Goal: Find specific page/section: Find specific page/section

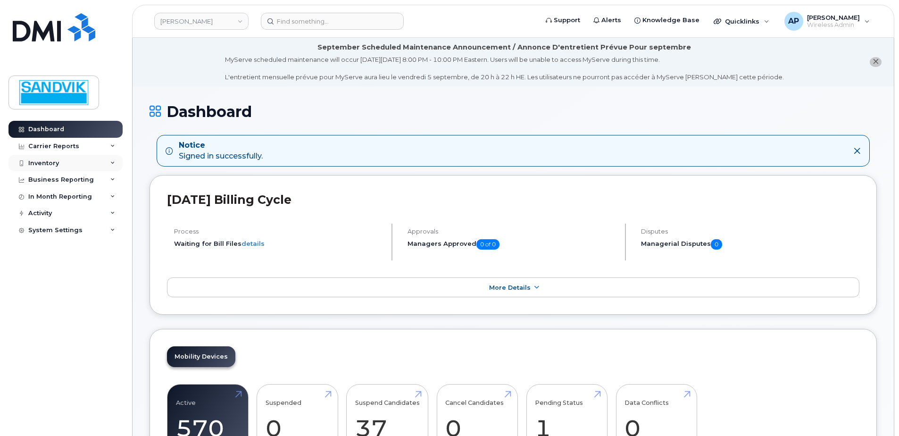
click at [47, 158] on div "Inventory" at bounding box center [65, 163] width 114 height 17
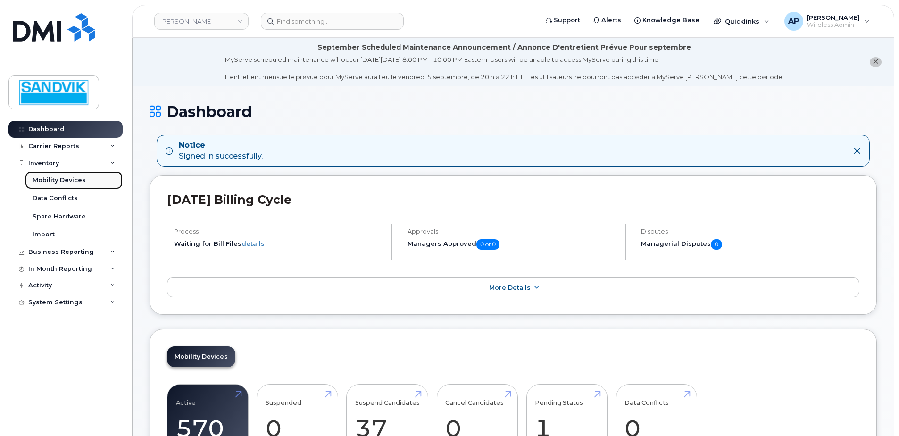
click at [82, 180] on div "Mobility Devices" at bounding box center [59, 180] width 53 height 8
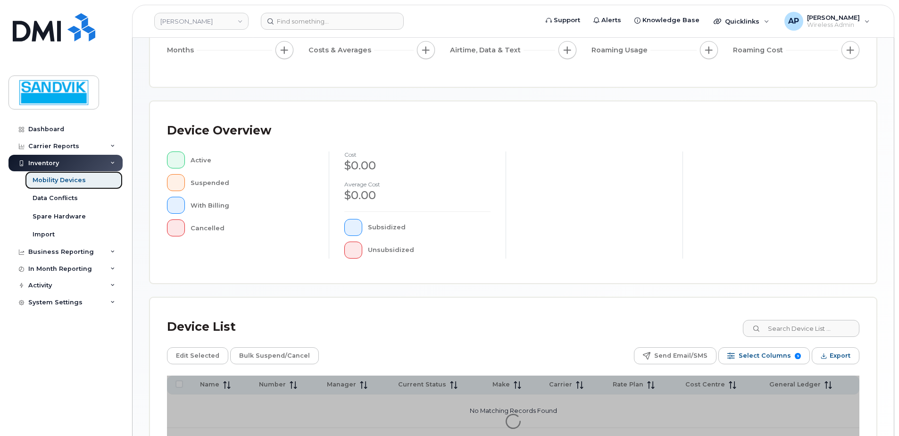
scroll to position [189, 0]
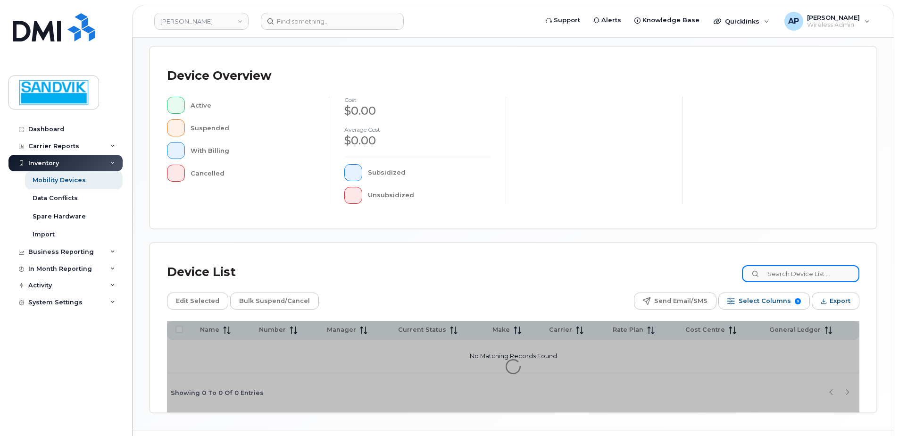
click at [784, 273] on input at bounding box center [800, 273] width 117 height 17
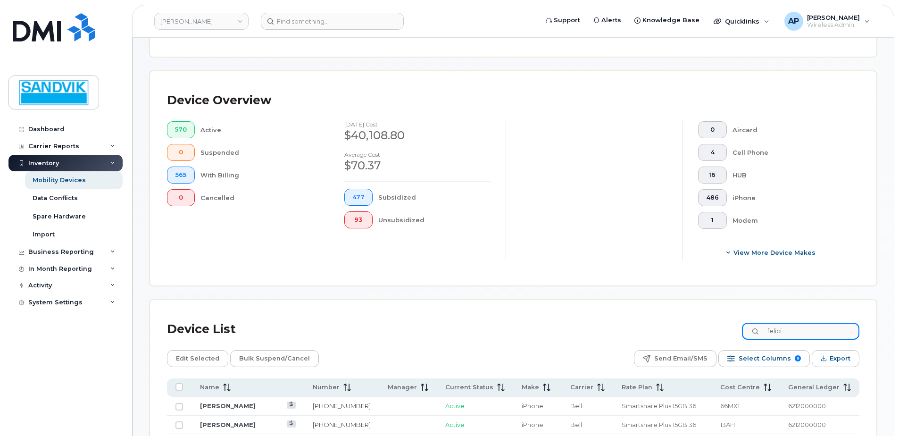
scroll to position [213, 0]
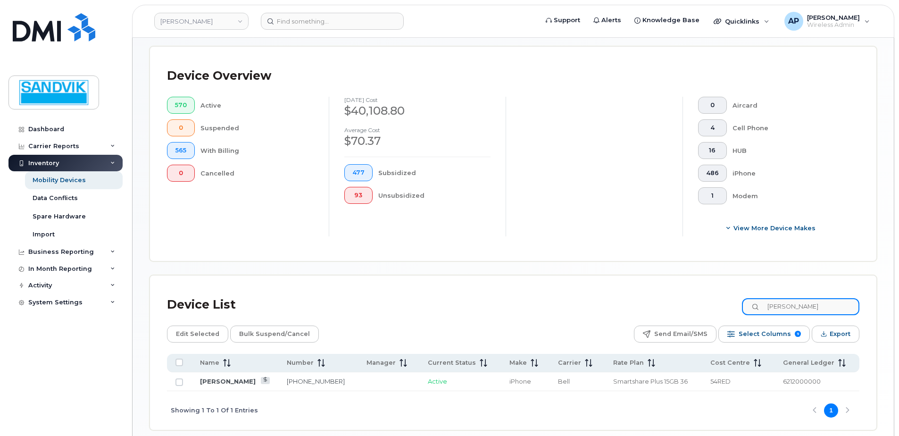
type input "[PERSON_NAME]"
click at [236, 381] on link "[PERSON_NAME]" at bounding box center [228, 381] width 56 height 8
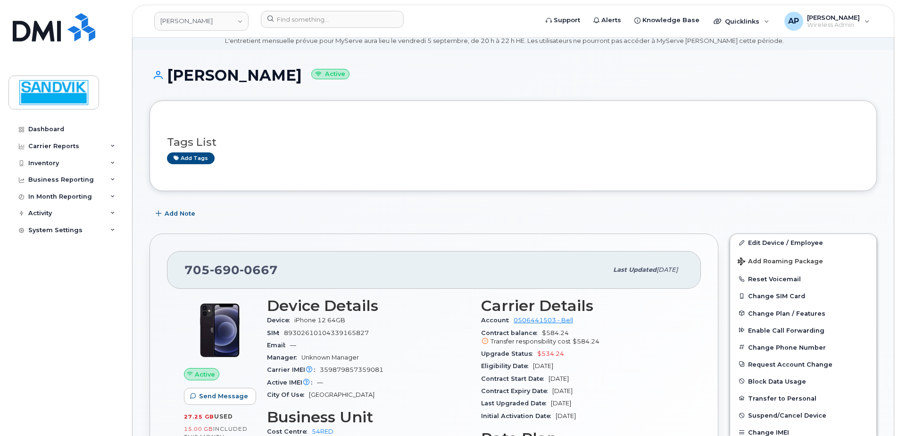
scroll to position [94, 0]
